Goal: Transaction & Acquisition: Purchase product/service

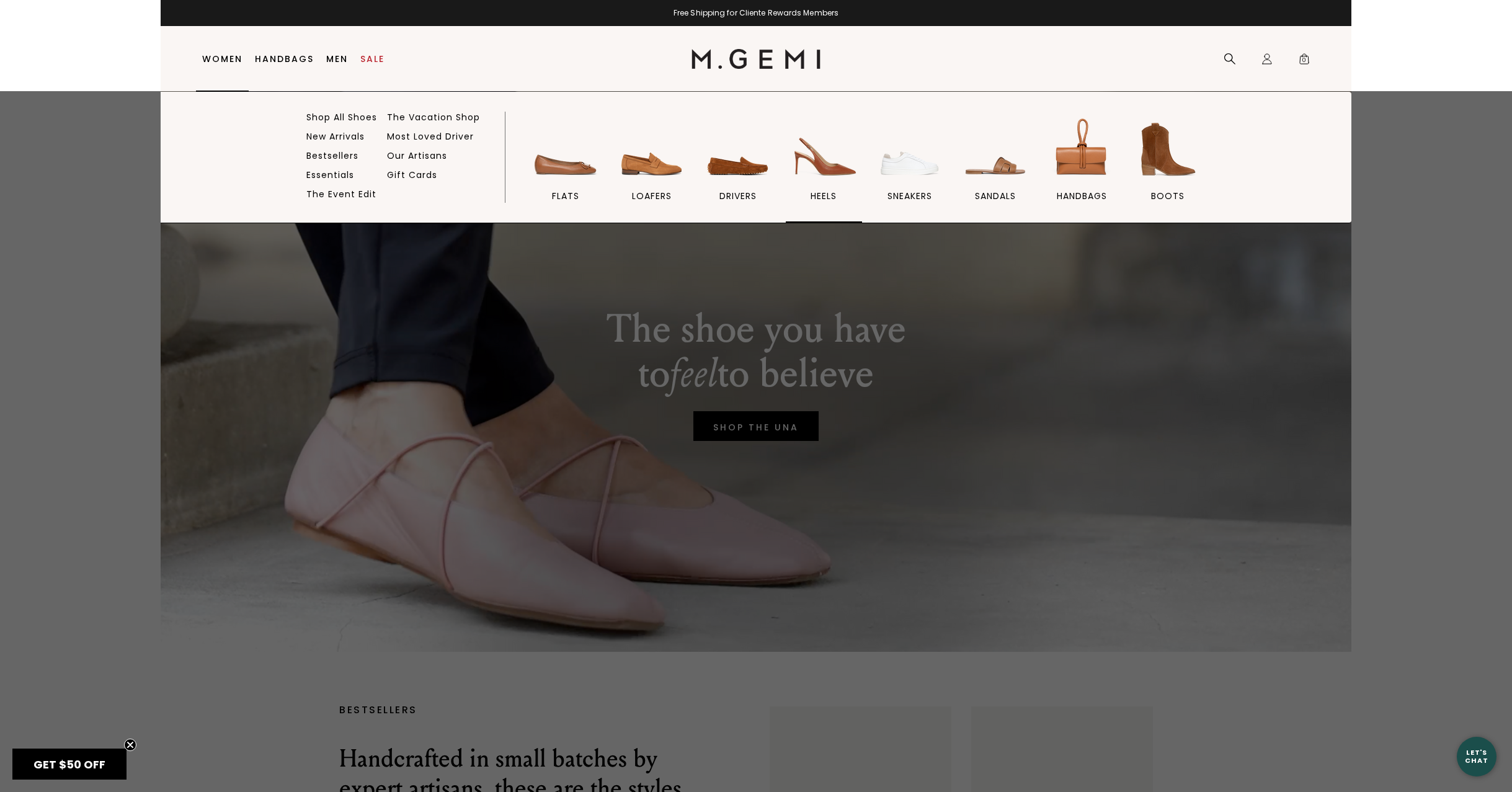
click at [827, 165] on img at bounding box center [824, 150] width 70 height 70
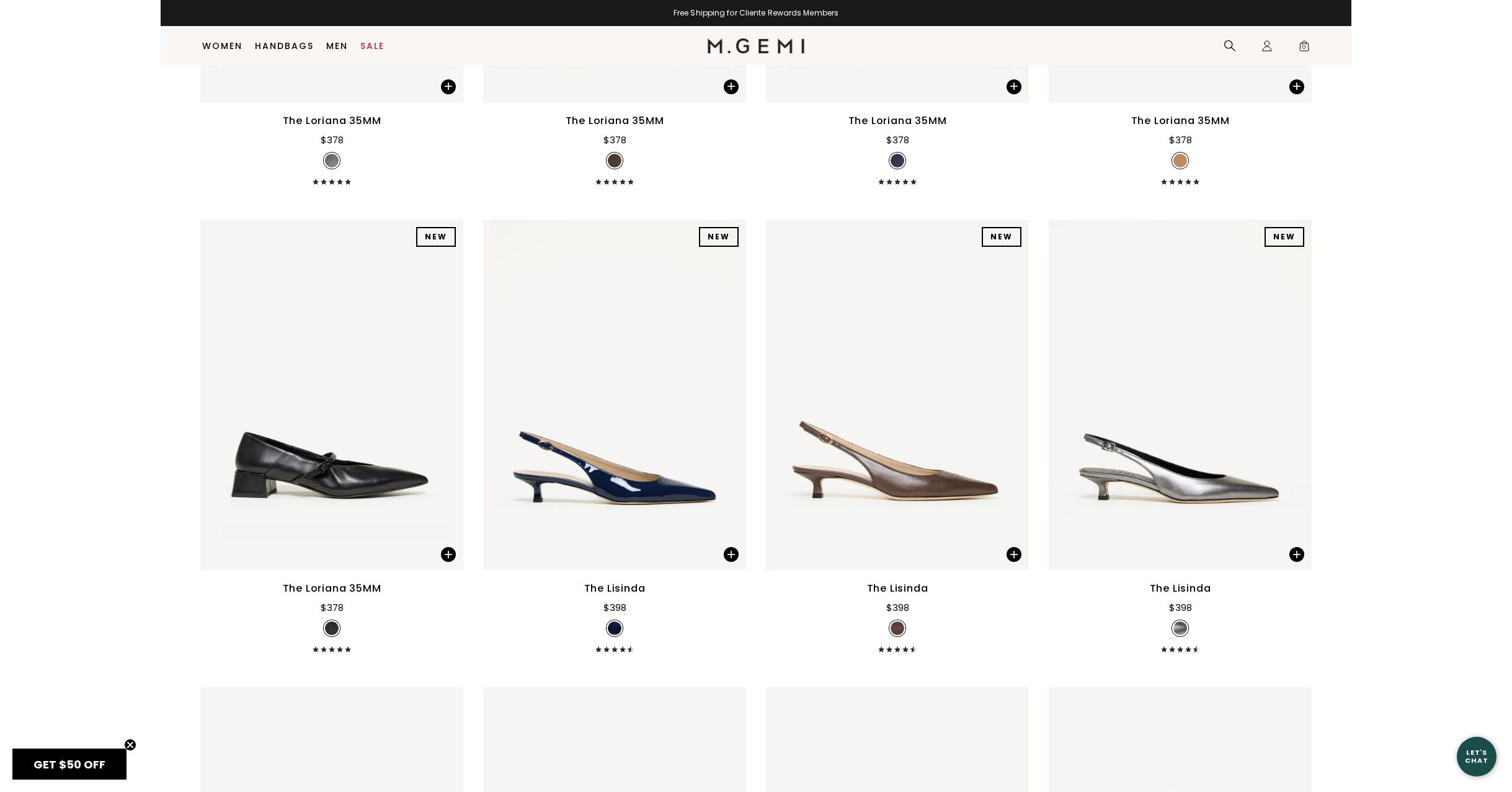
scroll to position [940, 0]
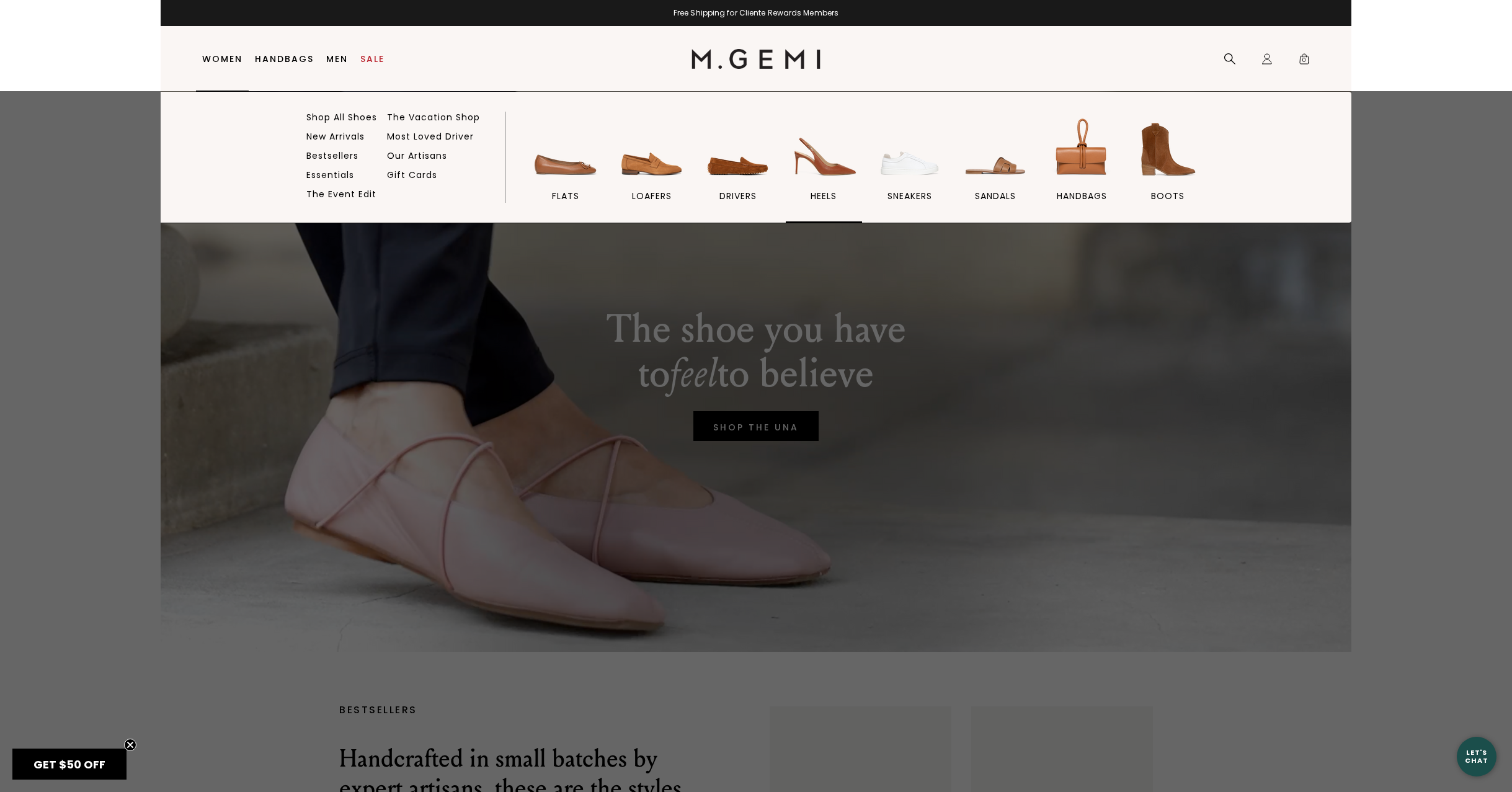
click at [821, 193] on span "heels" at bounding box center [824, 196] width 26 height 11
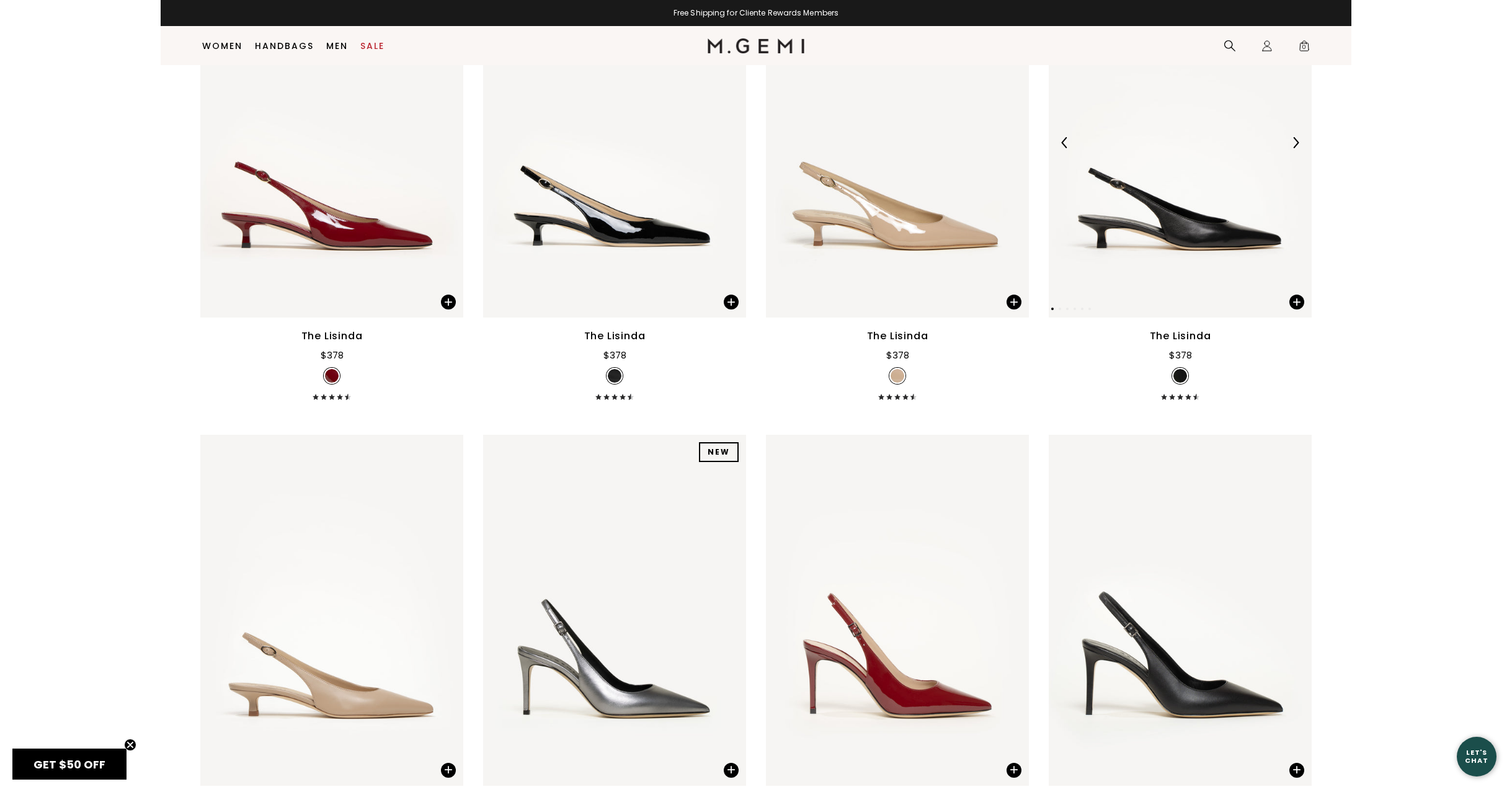
scroll to position [1688, 0]
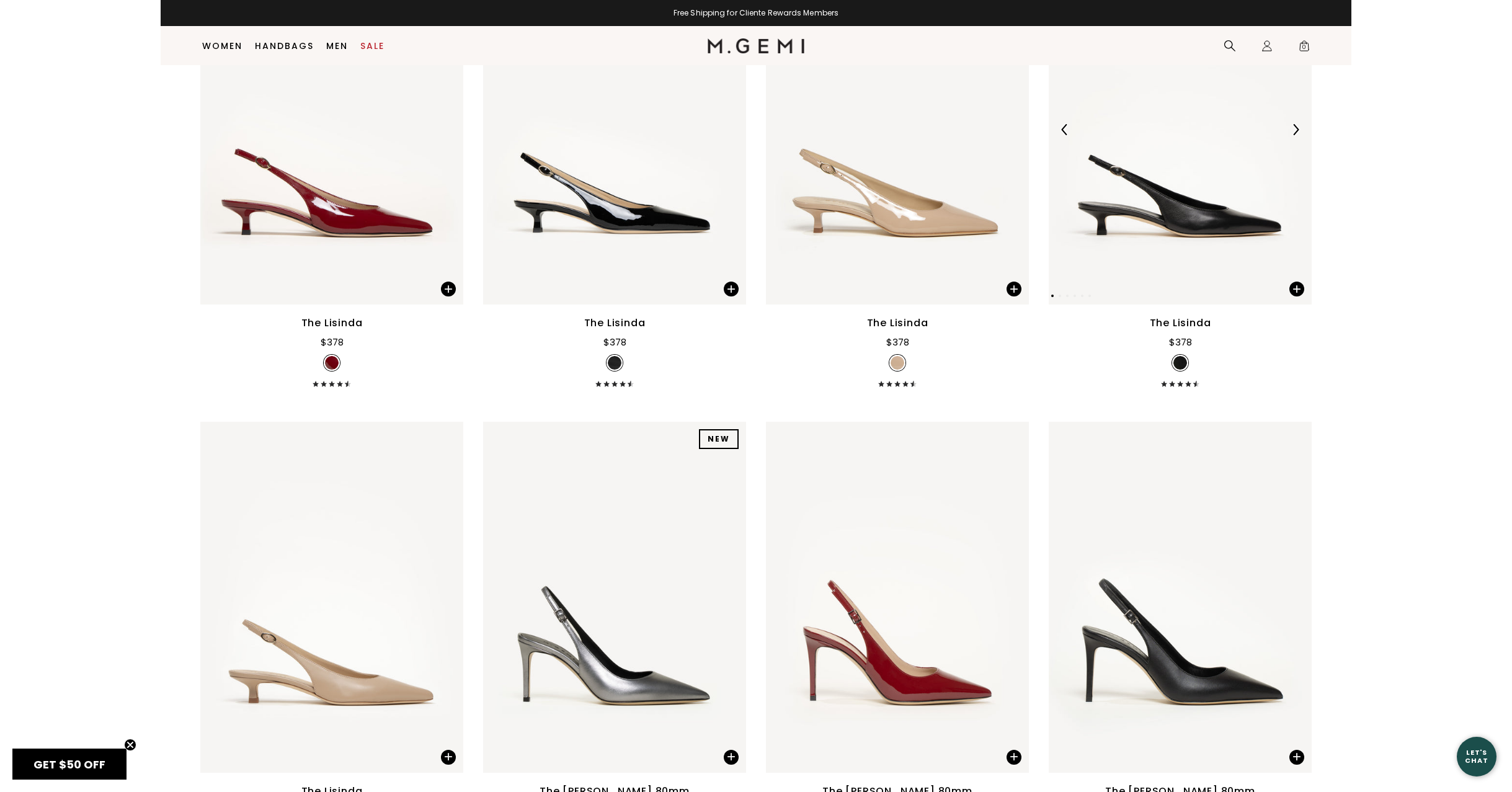
click at [1183, 234] on img at bounding box center [1180, 129] width 263 height 350
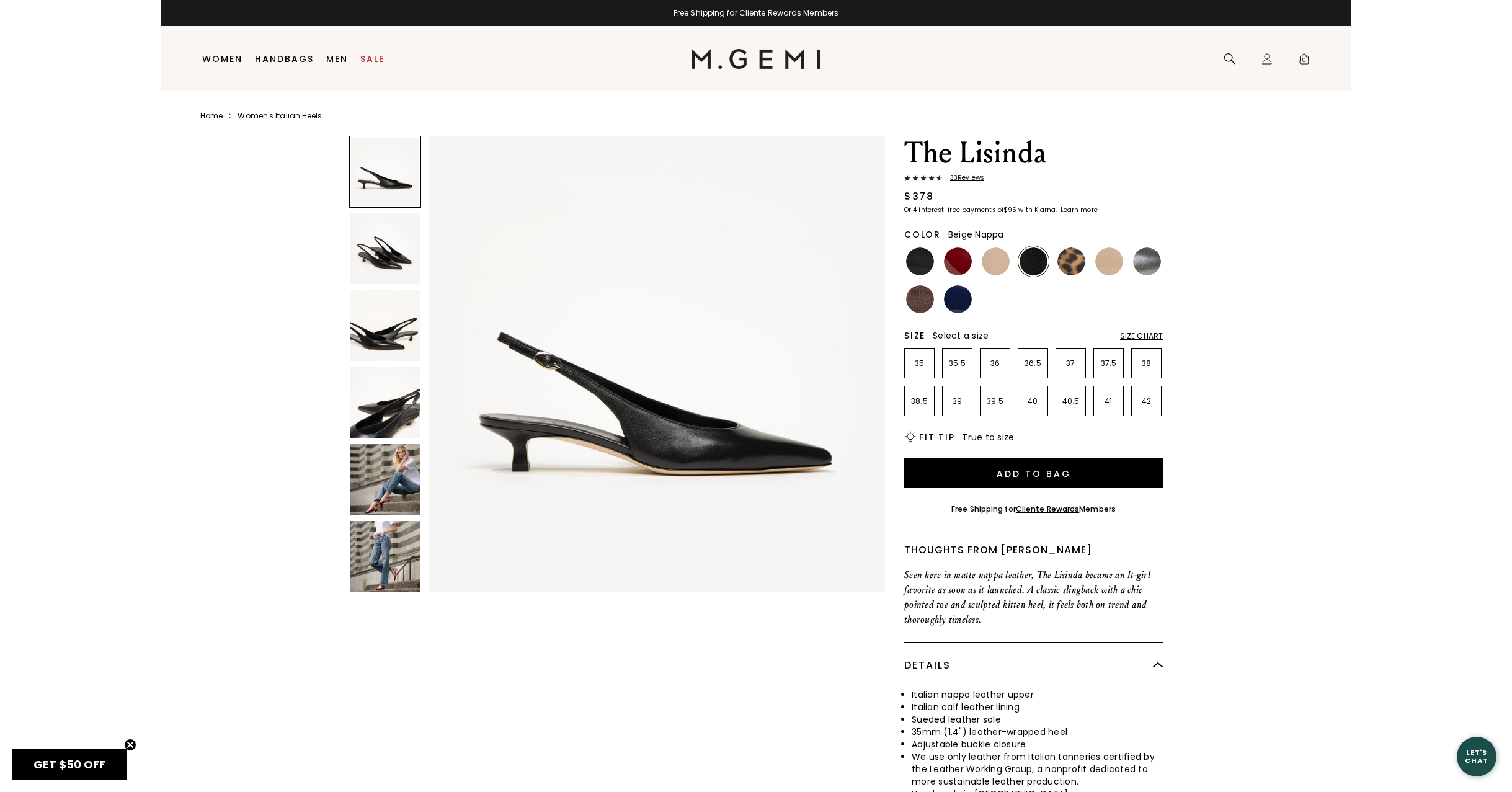
click at [998, 262] on img at bounding box center [995, 261] width 28 height 28
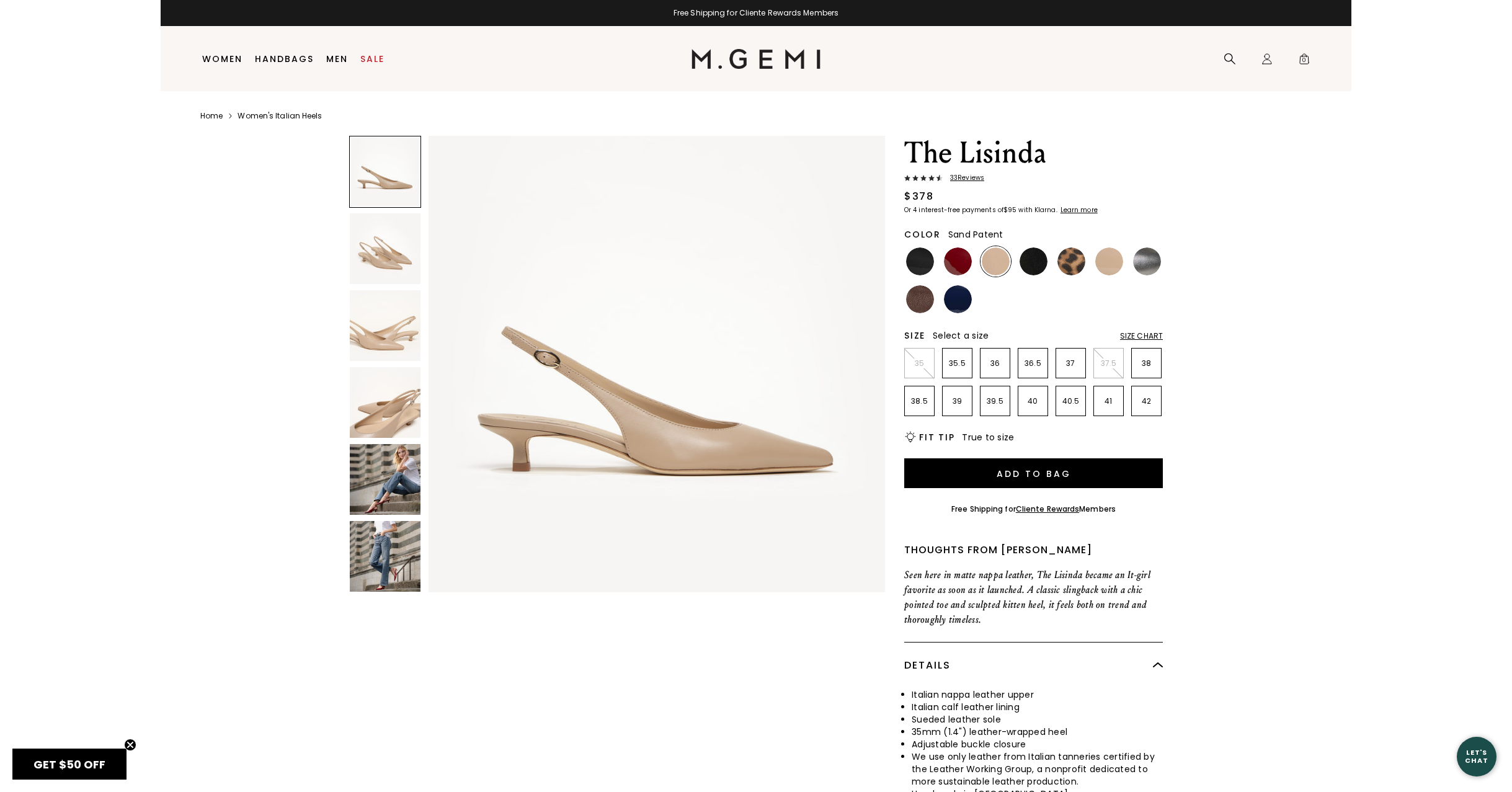
click at [1103, 259] on img at bounding box center [1109, 261] width 28 height 28
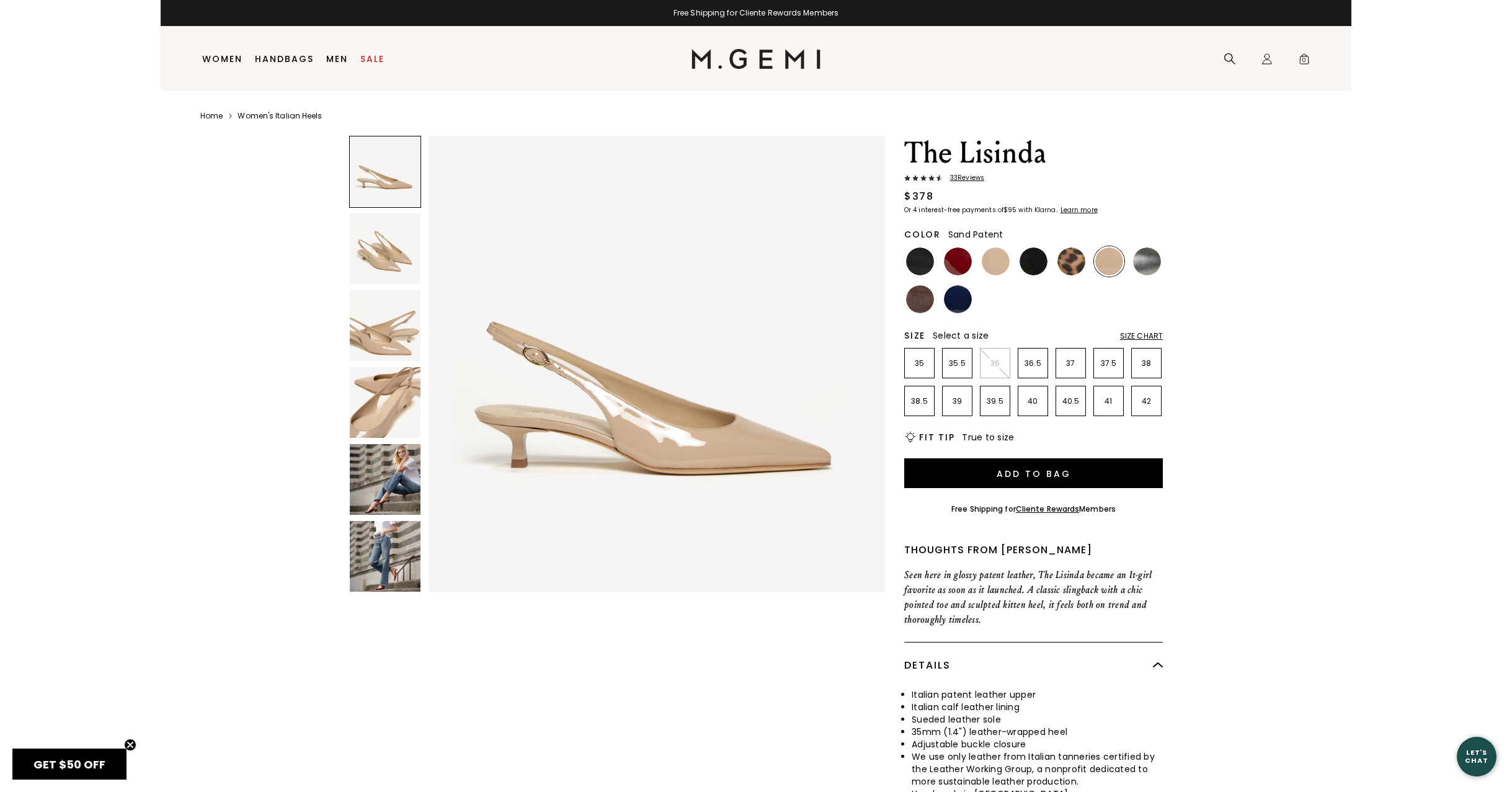
click at [377, 336] on img at bounding box center [384, 325] width 70 height 70
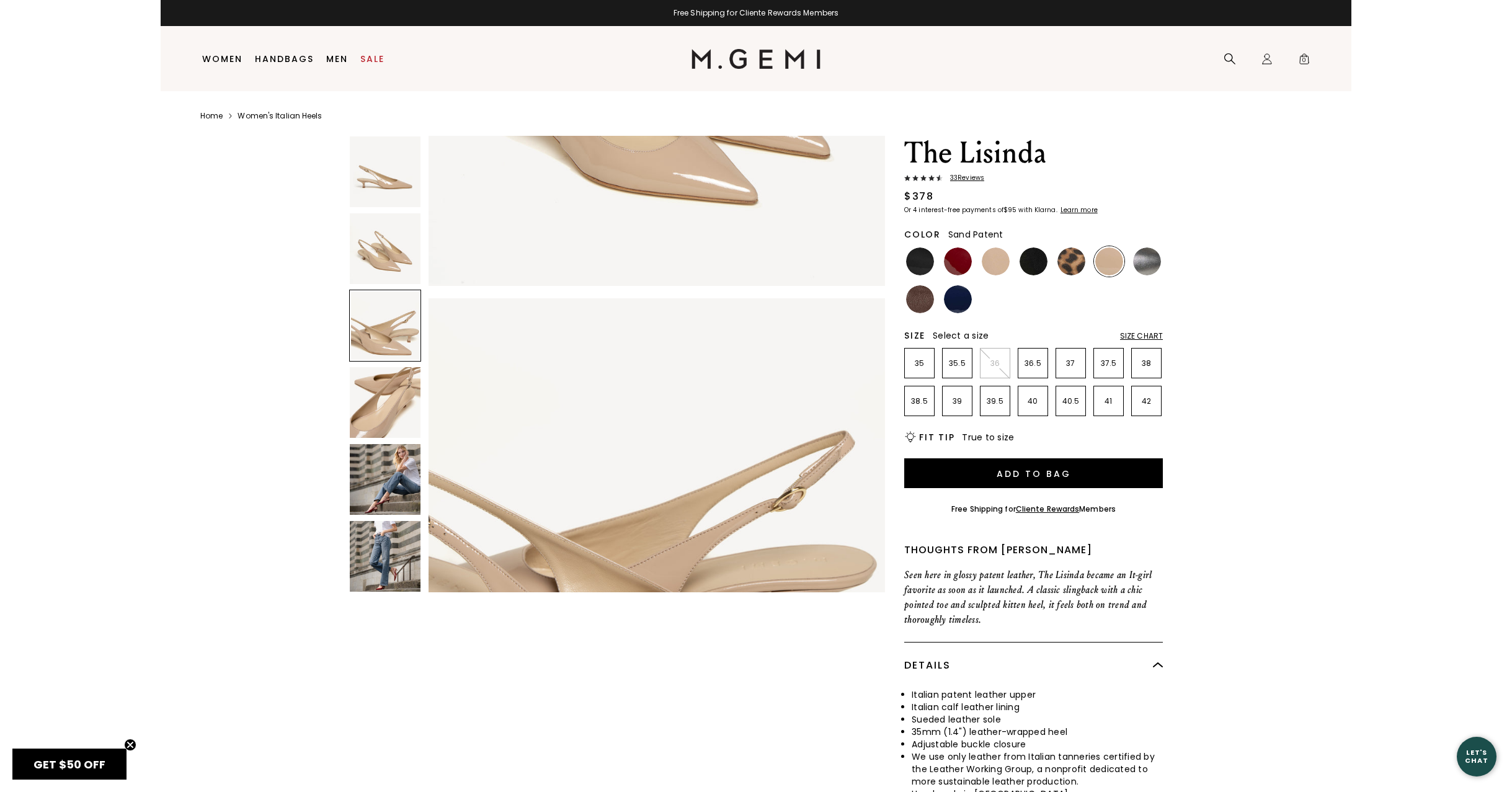
scroll to position [938, 0]
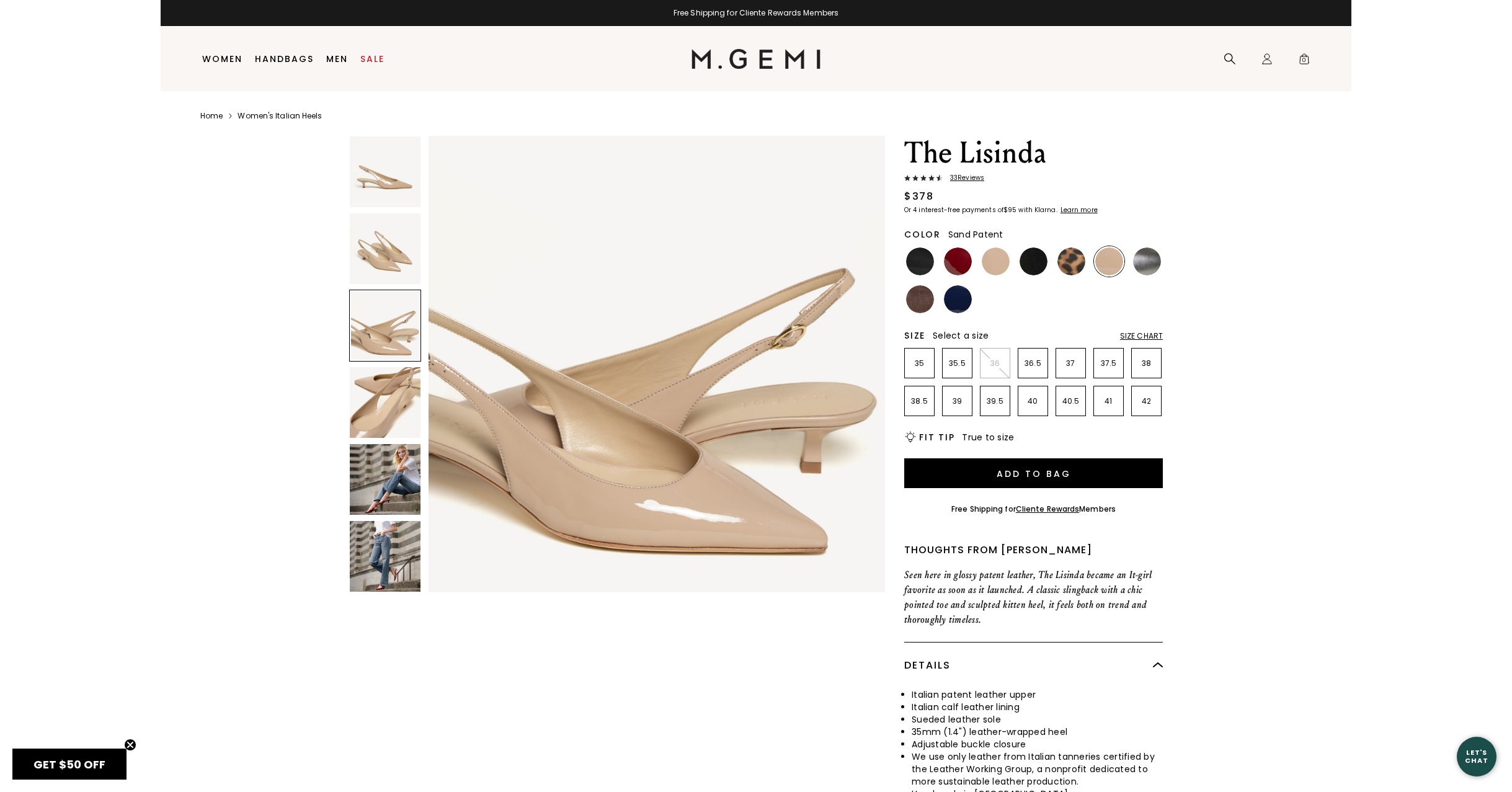
click at [387, 260] on img at bounding box center [384, 248] width 70 height 70
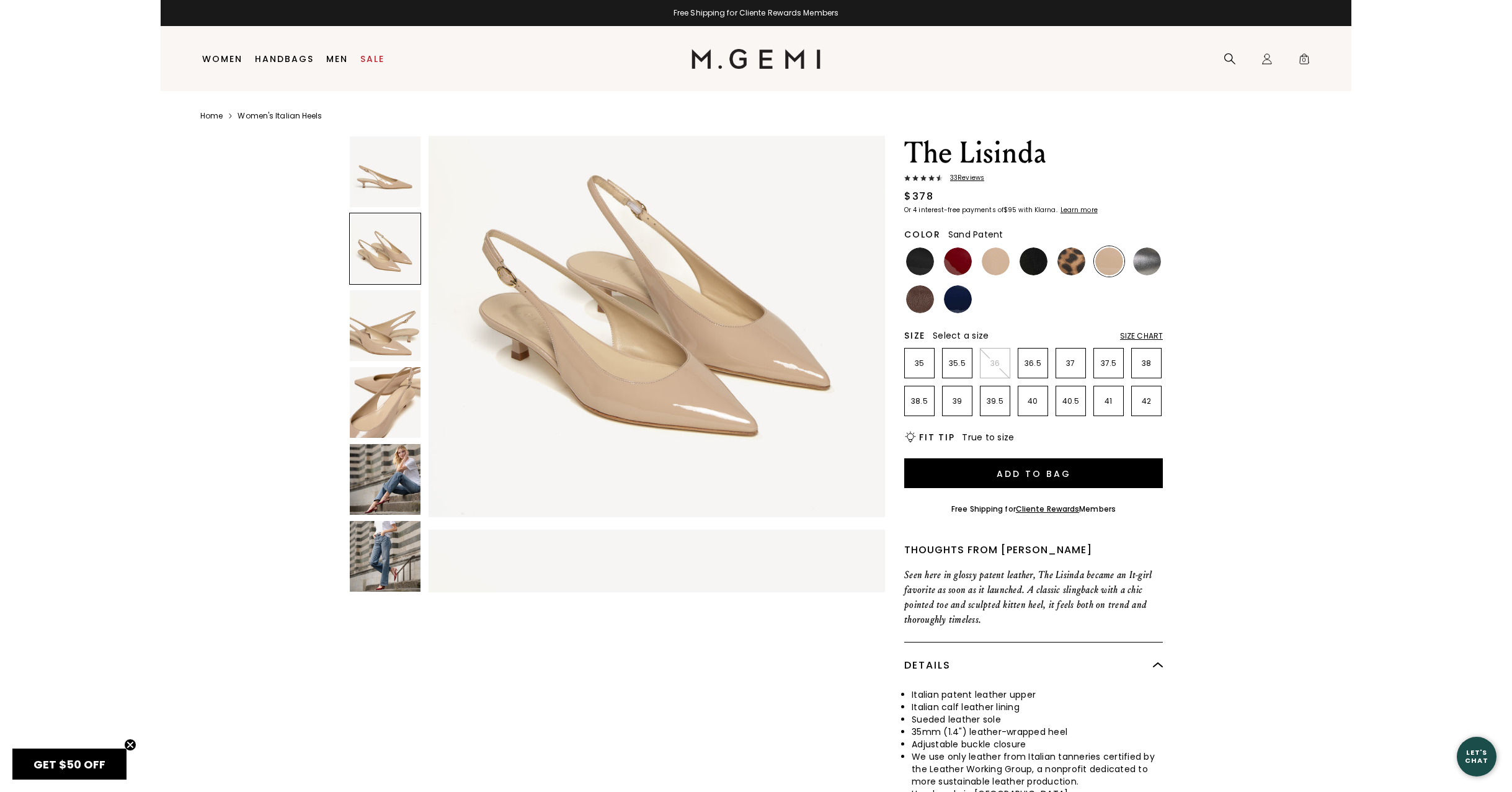
scroll to position [469, 0]
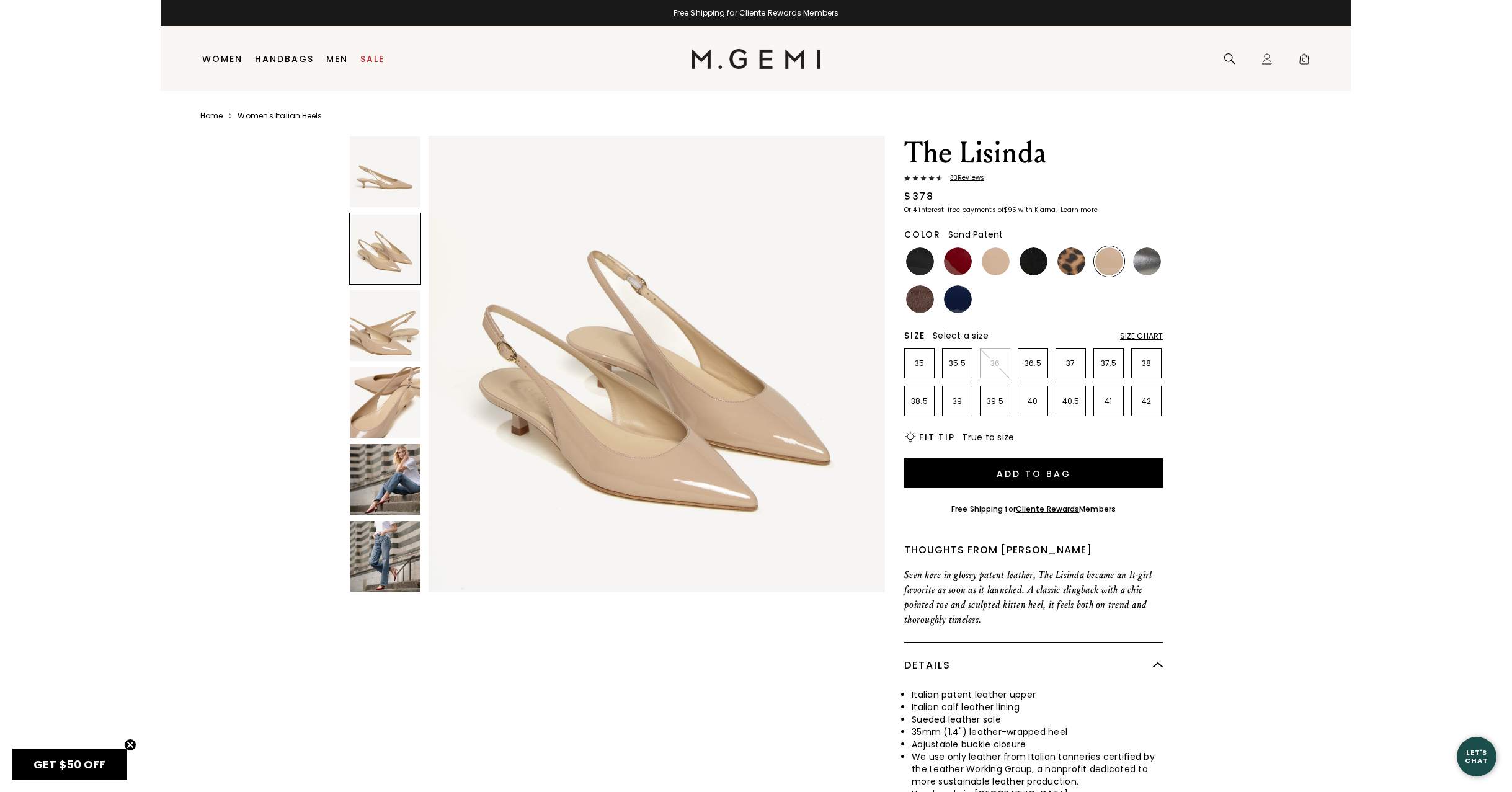
click at [393, 181] on img at bounding box center [384, 171] width 70 height 70
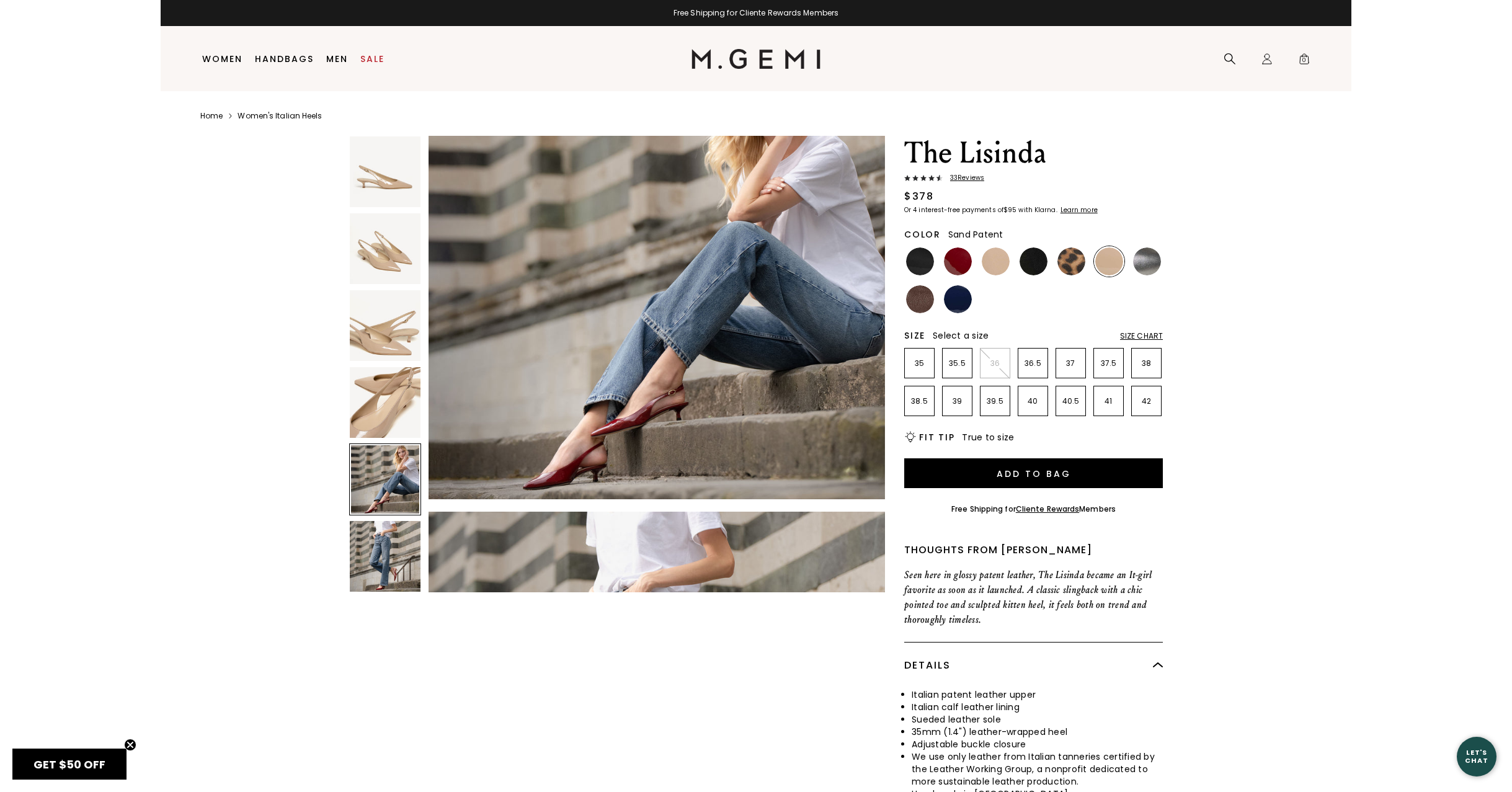
scroll to position [0, 0]
